Goal: Check status: Check status

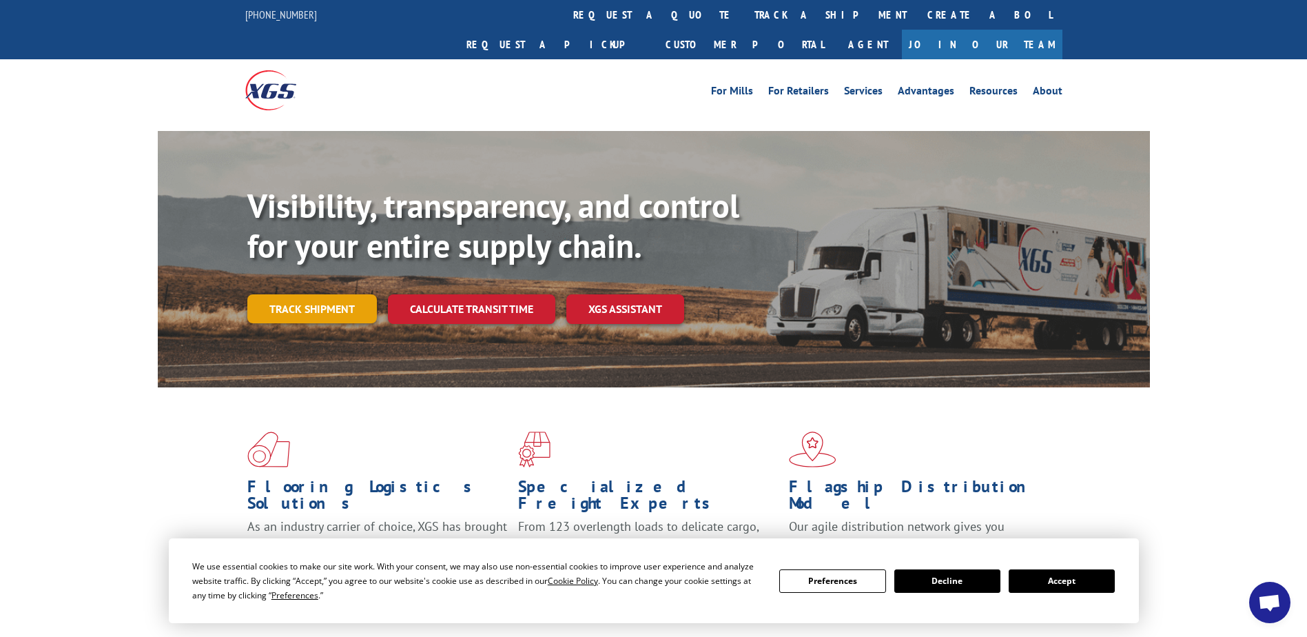
click at [334, 294] on link "Track shipment" at bounding box center [312, 308] width 130 height 29
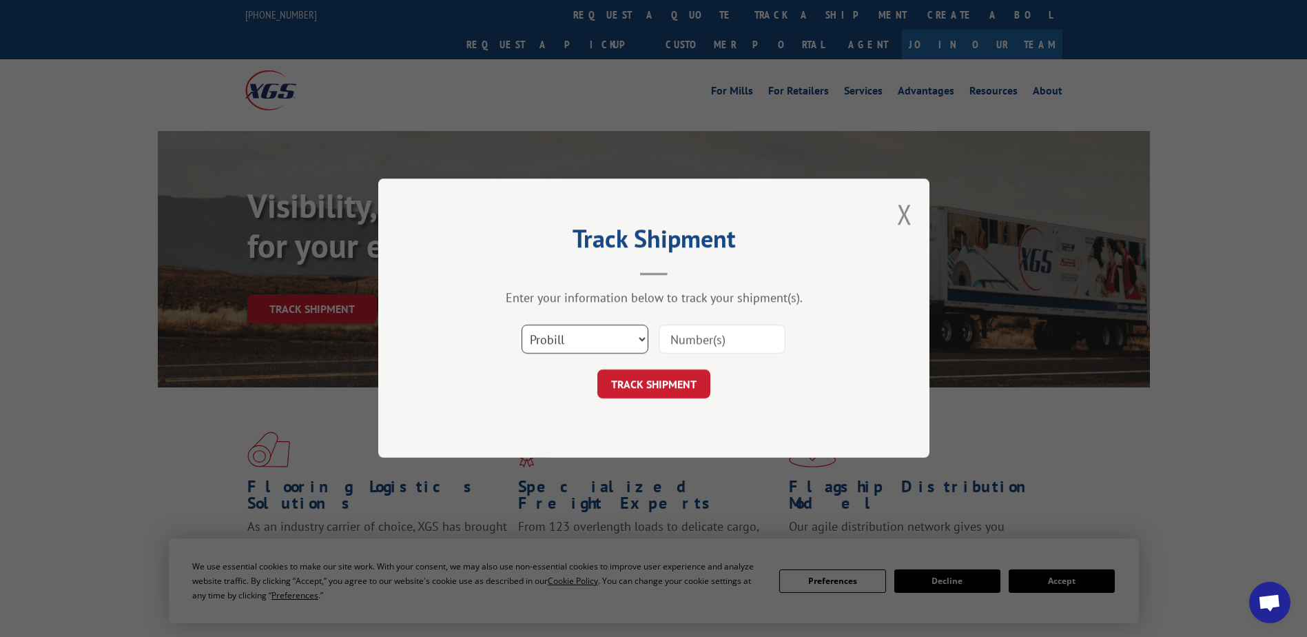
click at [546, 327] on select "Select category... Probill BOL PO" at bounding box center [585, 339] width 127 height 29
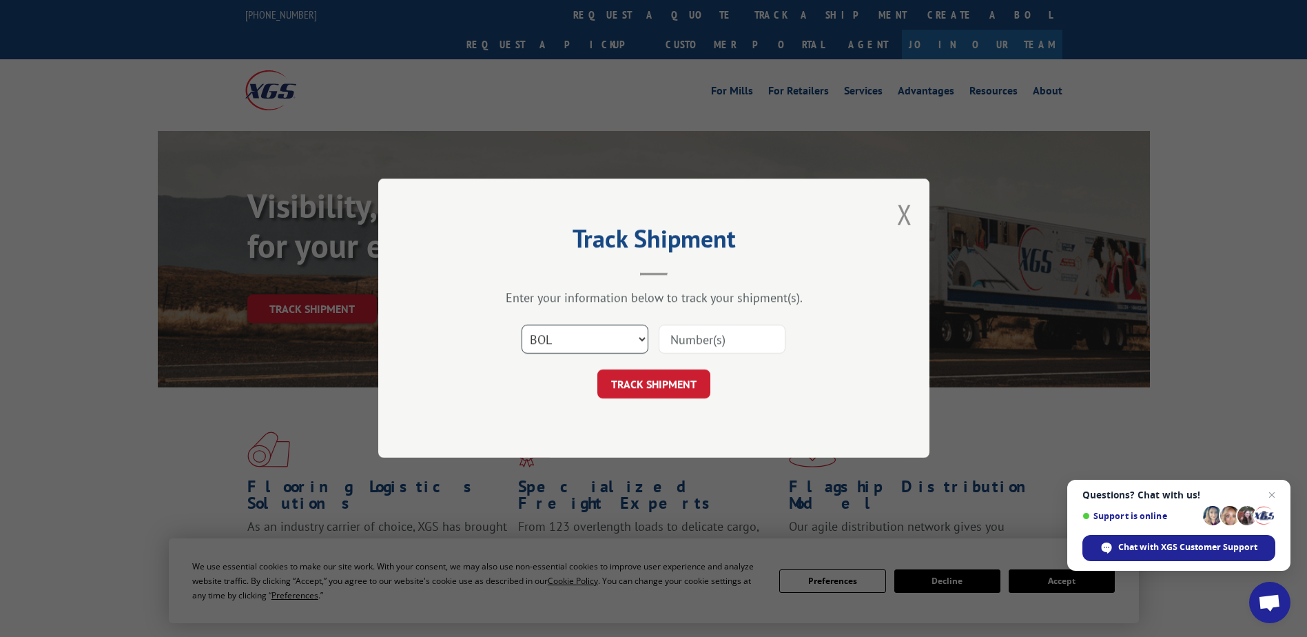
click at [522, 325] on select "Select category... Probill BOL PO" at bounding box center [585, 339] width 127 height 29
click at [732, 350] on input at bounding box center [722, 339] width 127 height 29
click at [636, 348] on select "Select category... Probill BOL PO" at bounding box center [585, 339] width 127 height 29
select select "probill"
click at [522, 325] on select "Select category... Probill BOL PO" at bounding box center [585, 339] width 127 height 29
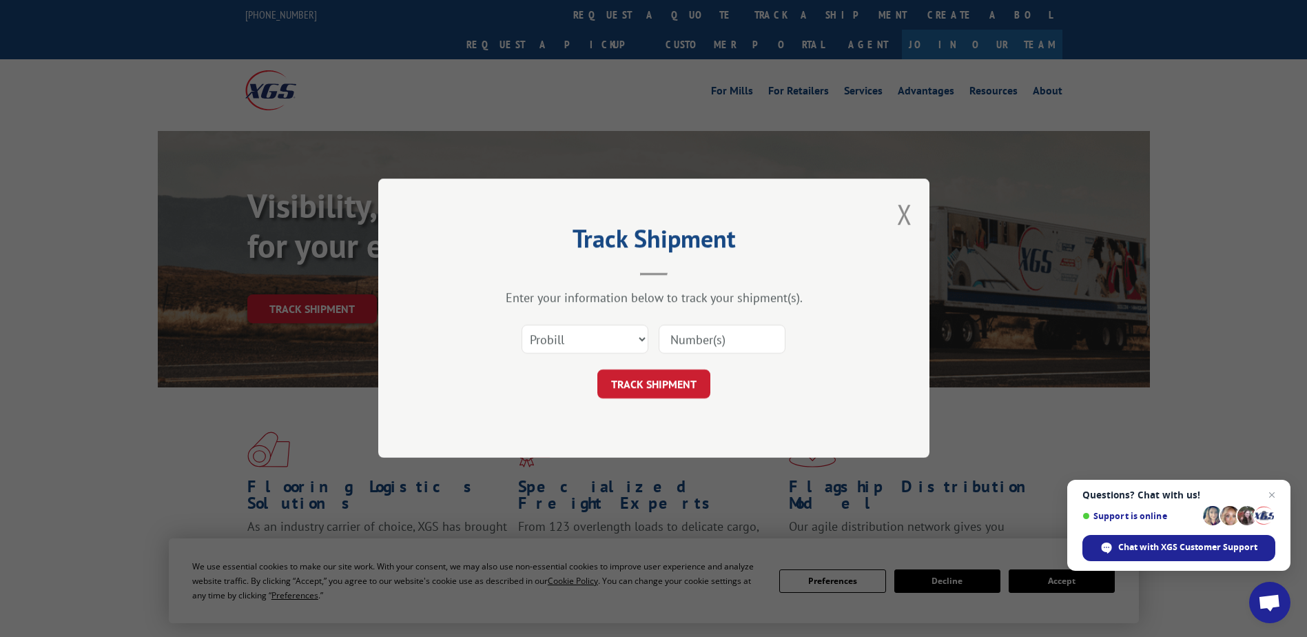
click at [685, 337] on input at bounding box center [722, 339] width 127 height 29
type input "17596397"
click at [673, 393] on button "TRACK SHIPMENT" at bounding box center [653, 384] width 113 height 29
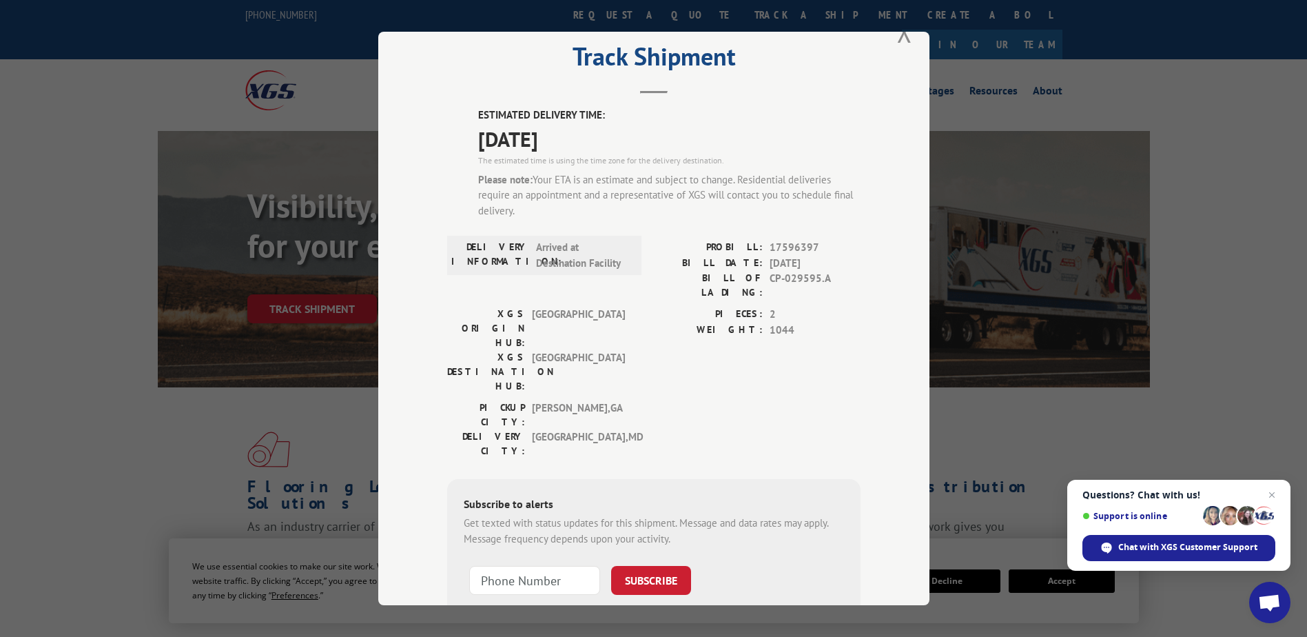
scroll to position [69, 0]
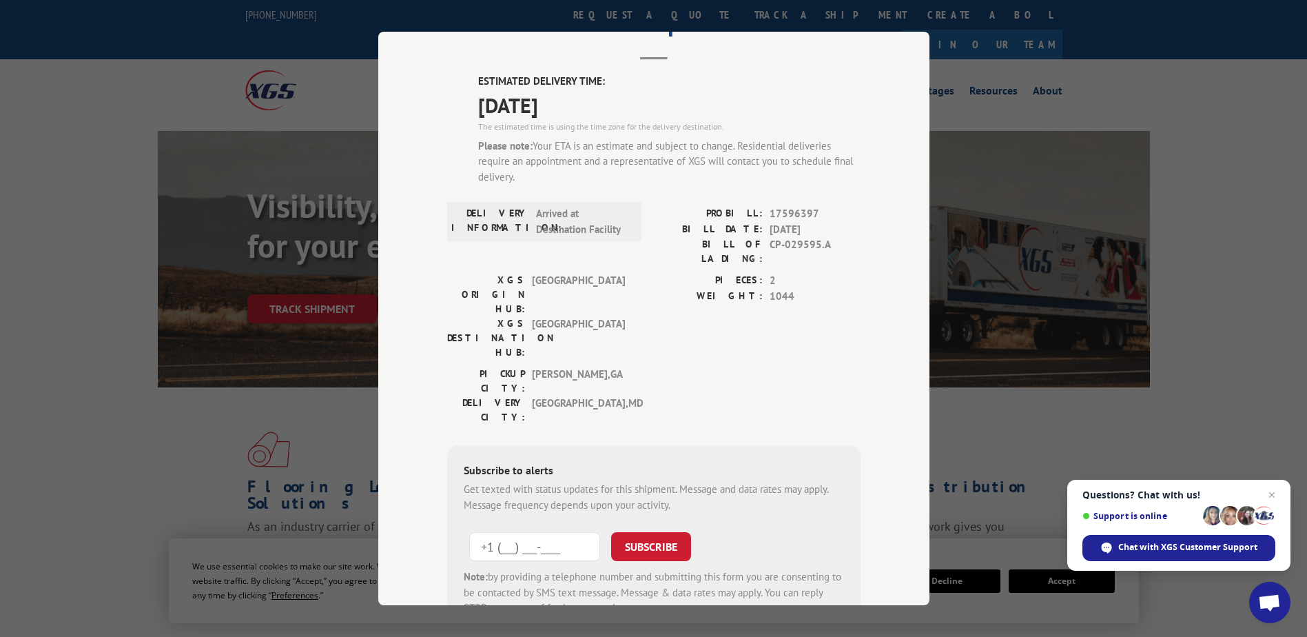
click at [559, 532] on input "+1 (___) ___-____" at bounding box center [534, 546] width 131 height 29
type input "[PHONE_NUMBER]"
click at [653, 532] on button "SUBSCRIBE" at bounding box center [651, 546] width 80 height 29
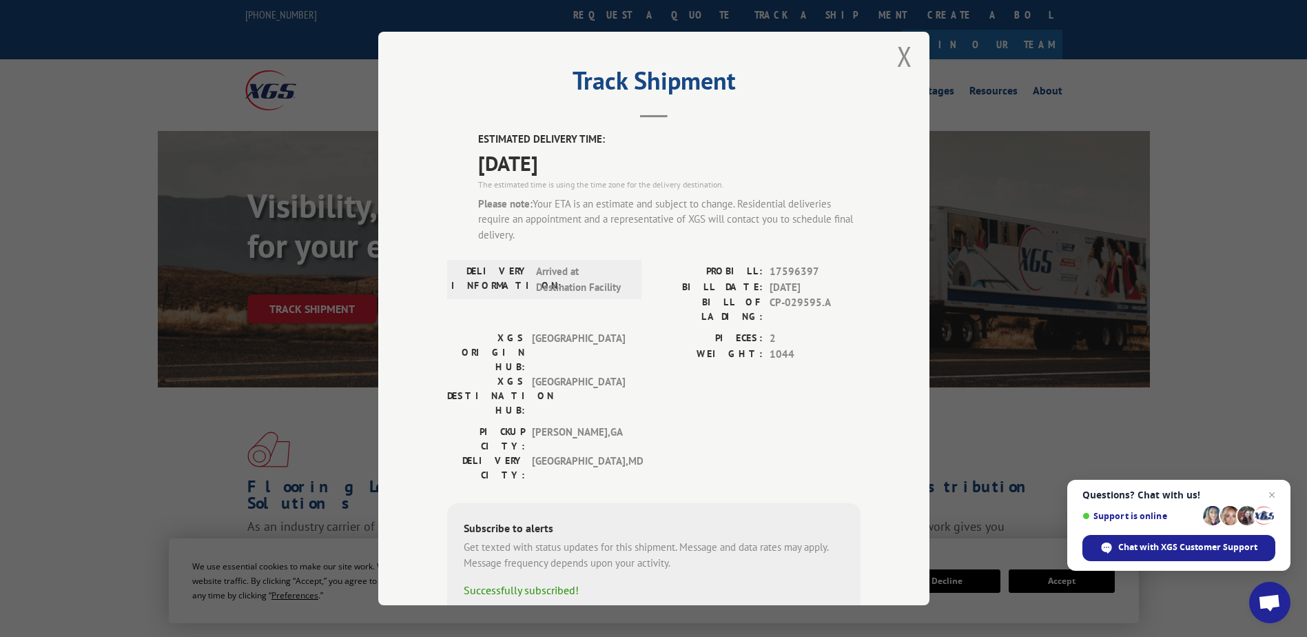
scroll to position [0, 0]
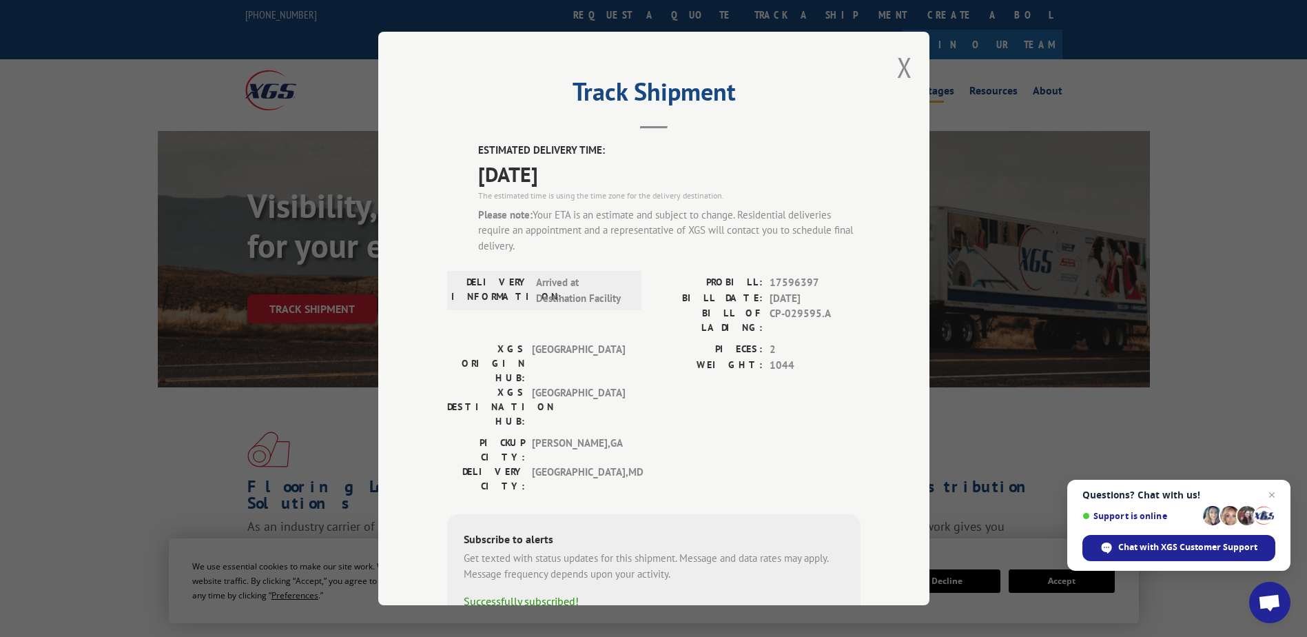
click at [897, 64] on button "Close modal" at bounding box center [904, 67] width 15 height 37
